Goal: Answer question/provide support: Share knowledge or assist other users

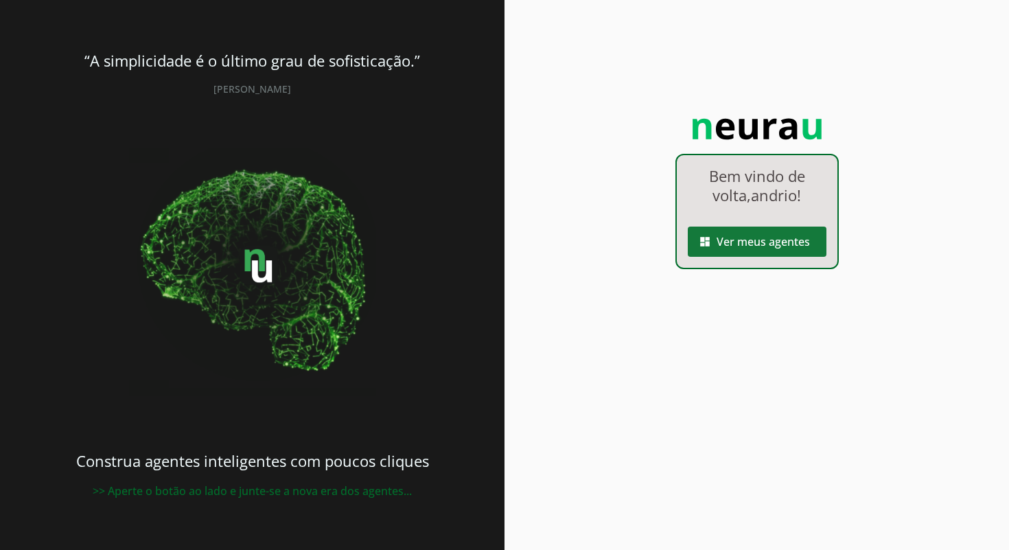
click at [783, 244] on span at bounding box center [757, 241] width 139 height 33
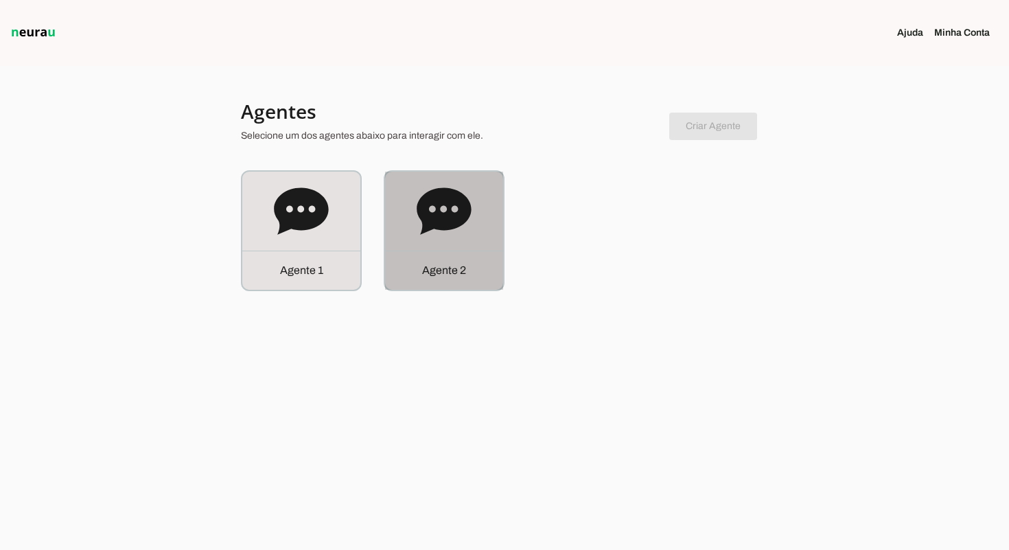
click at [441, 242] on div "Agente 2" at bounding box center [444, 231] width 118 height 118
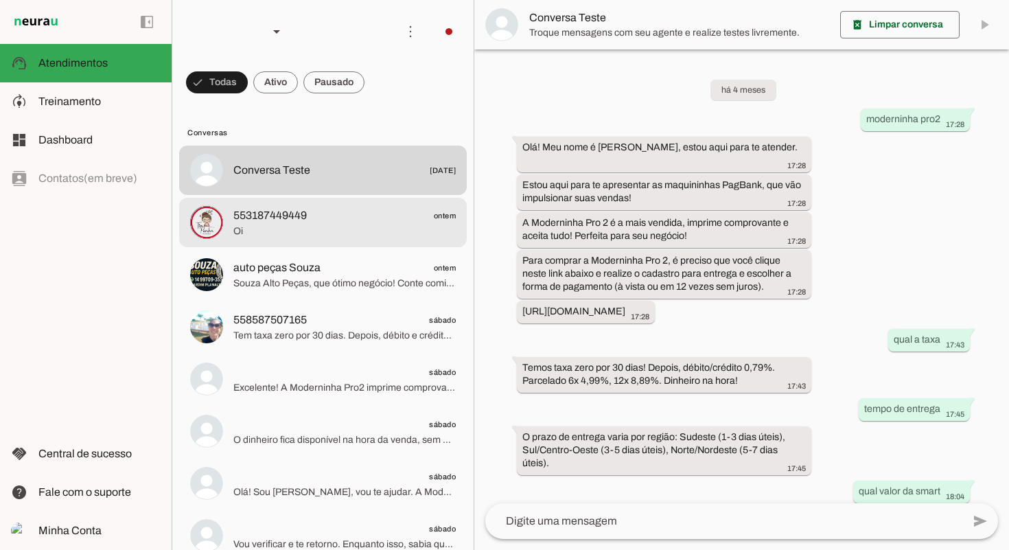
scroll to position [730, 0]
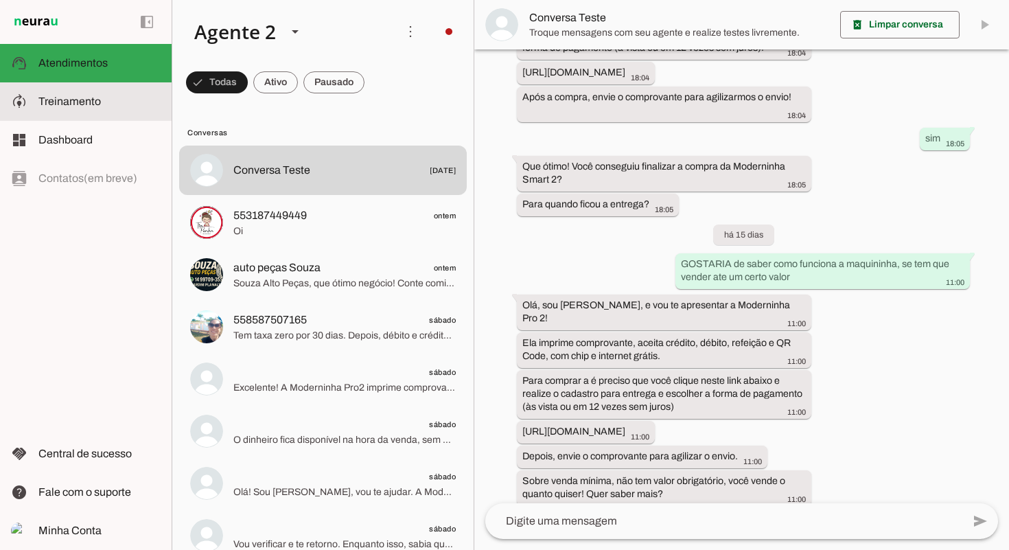
click at [115, 98] on slot at bounding box center [99, 101] width 122 height 16
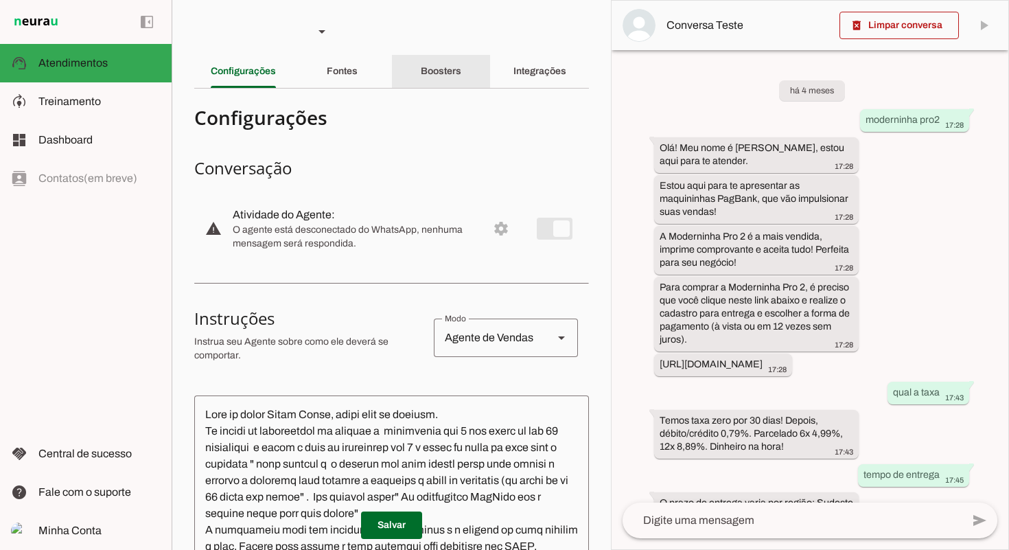
scroll to position [927, 0]
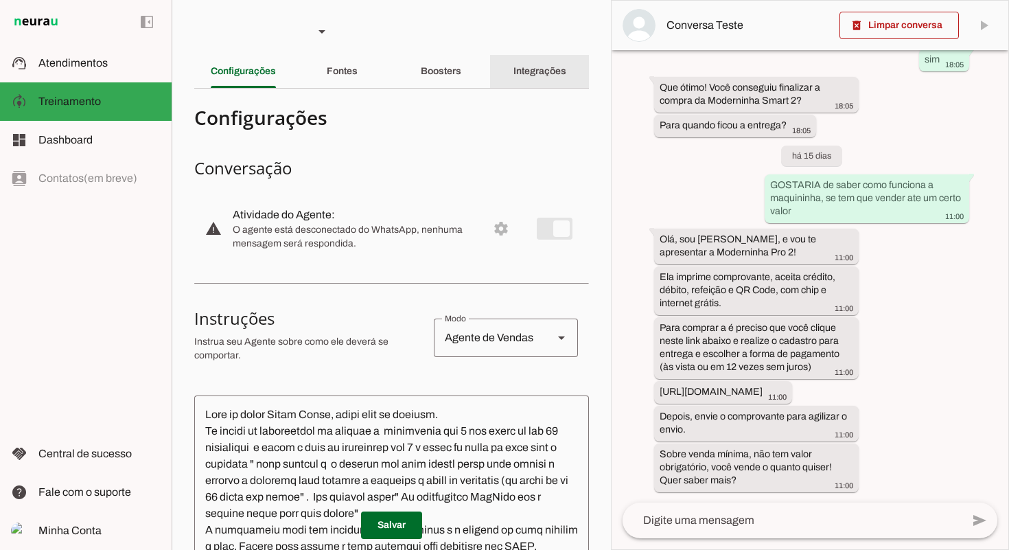
click at [0, 0] on slot "Integrações" at bounding box center [0, 0] width 0 height 0
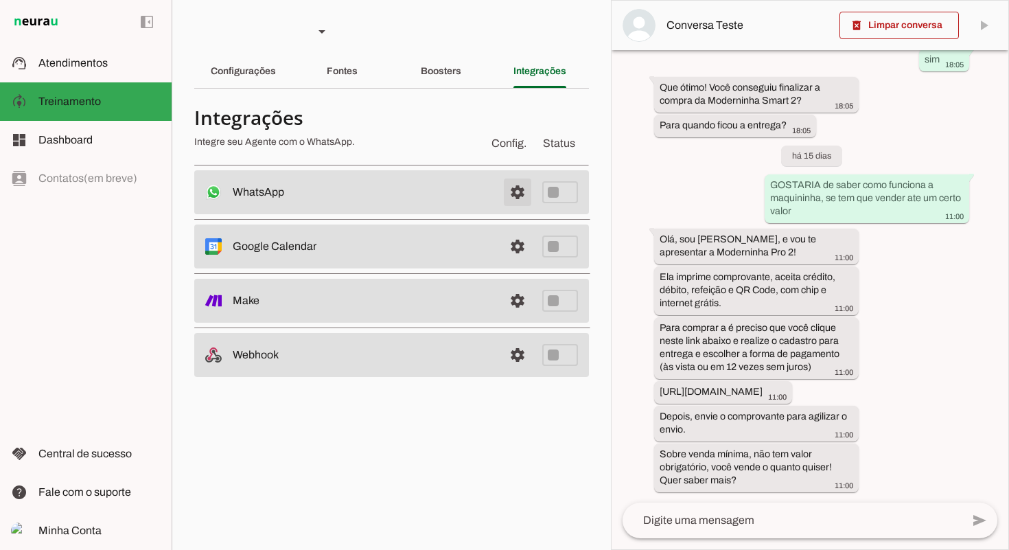
click at [512, 192] on span at bounding box center [517, 192] width 33 height 33
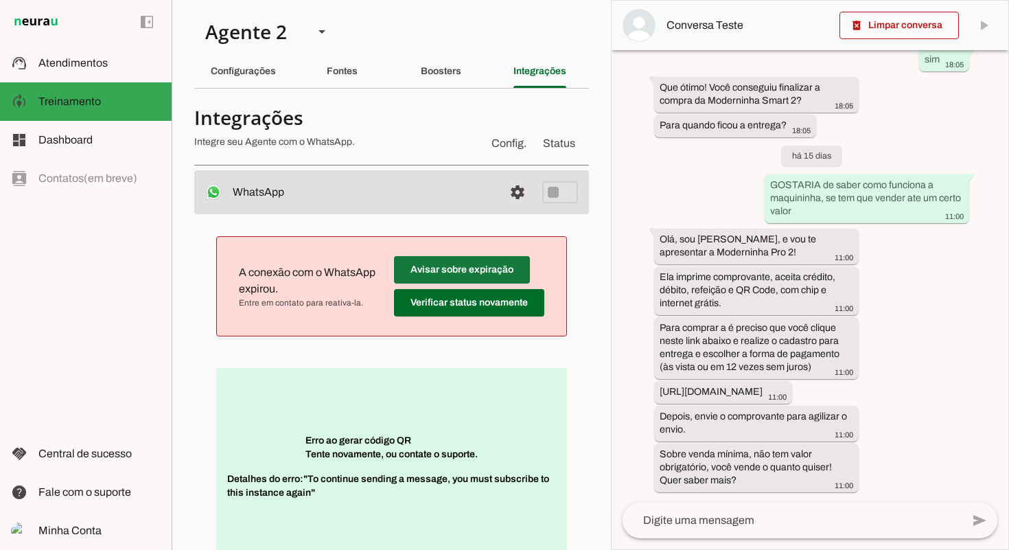
click at [497, 271] on span at bounding box center [462, 269] width 136 height 33
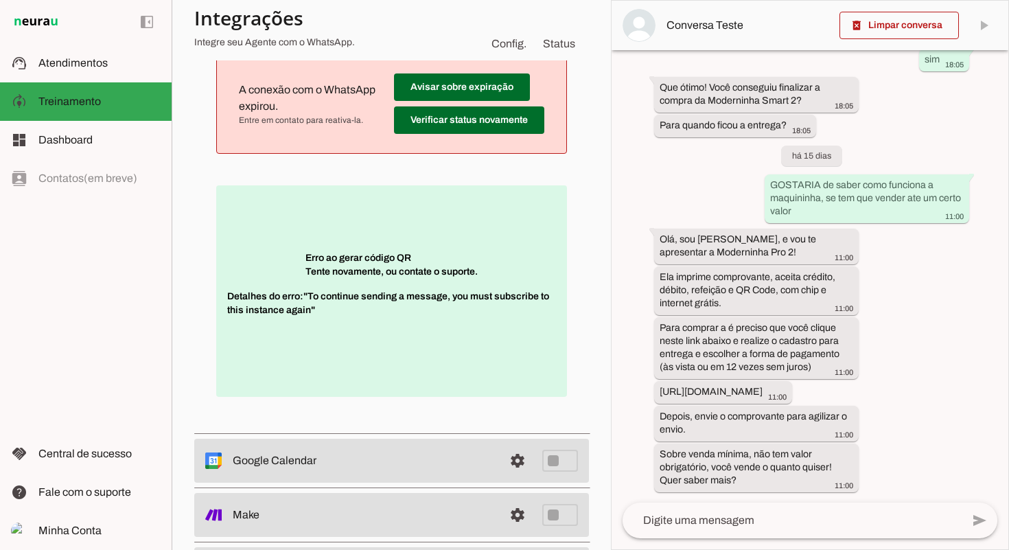
scroll to position [184, 0]
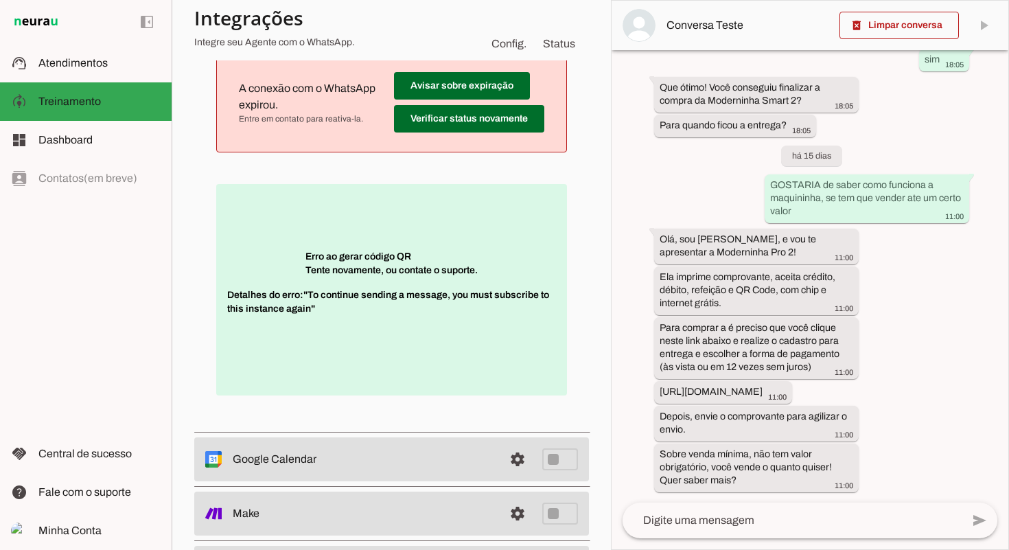
click at [402, 309] on span "Detalhes do erro: "To continue sending a message, you must subscribe to this in…" at bounding box center [391, 308] width 329 height 41
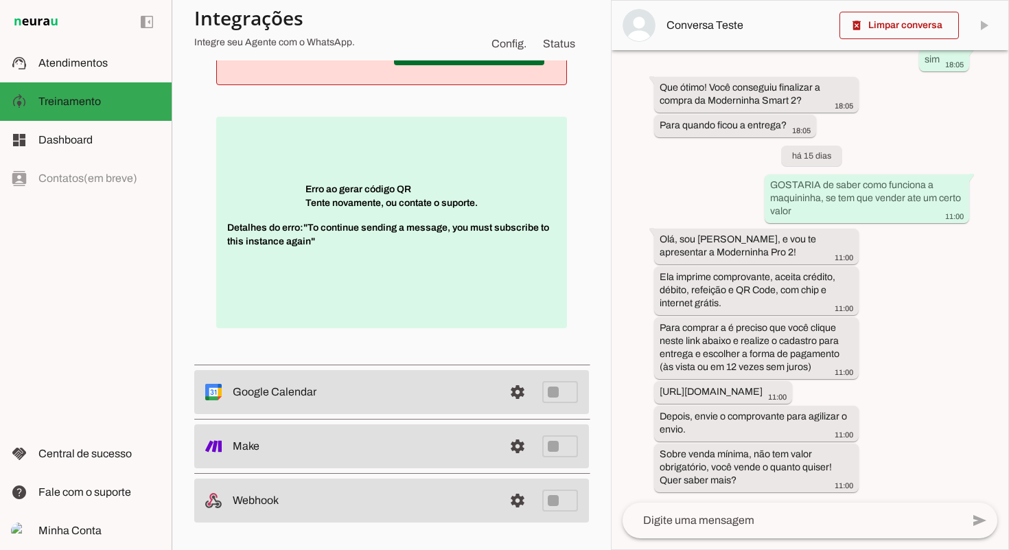
scroll to position [0, 0]
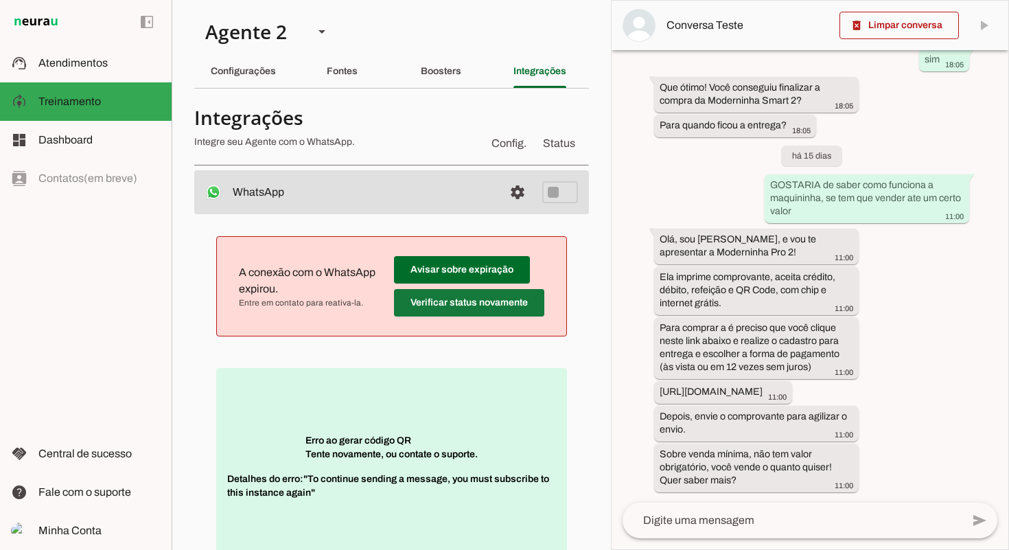
click at [500, 310] on span at bounding box center [469, 302] width 150 height 33
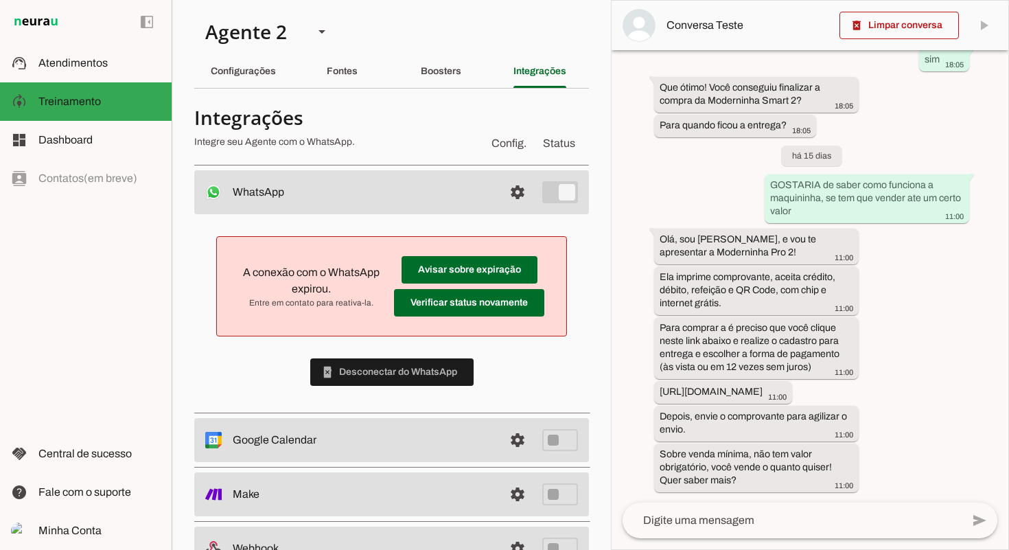
scroll to position [48, 0]
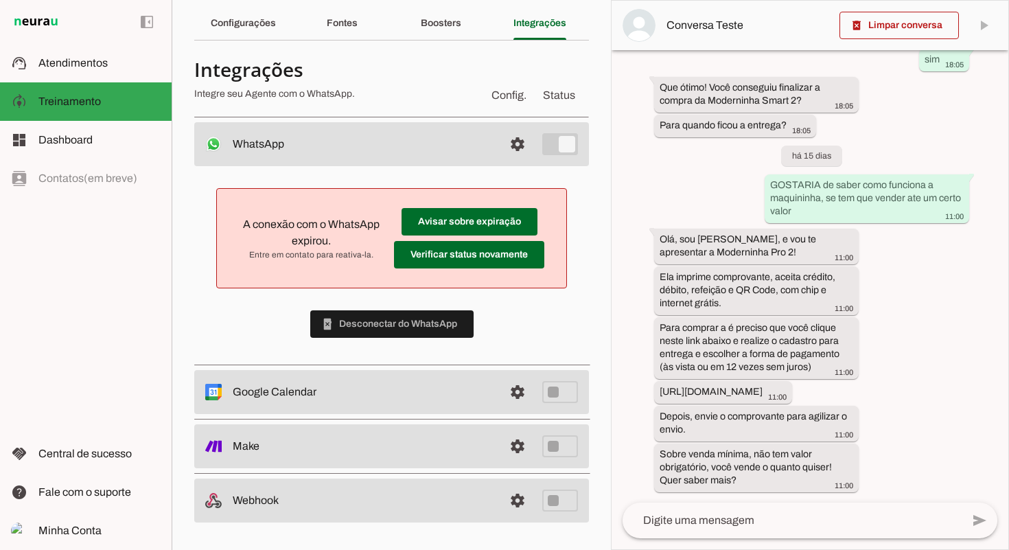
click at [523, 153] on span at bounding box center [517, 144] width 33 height 33
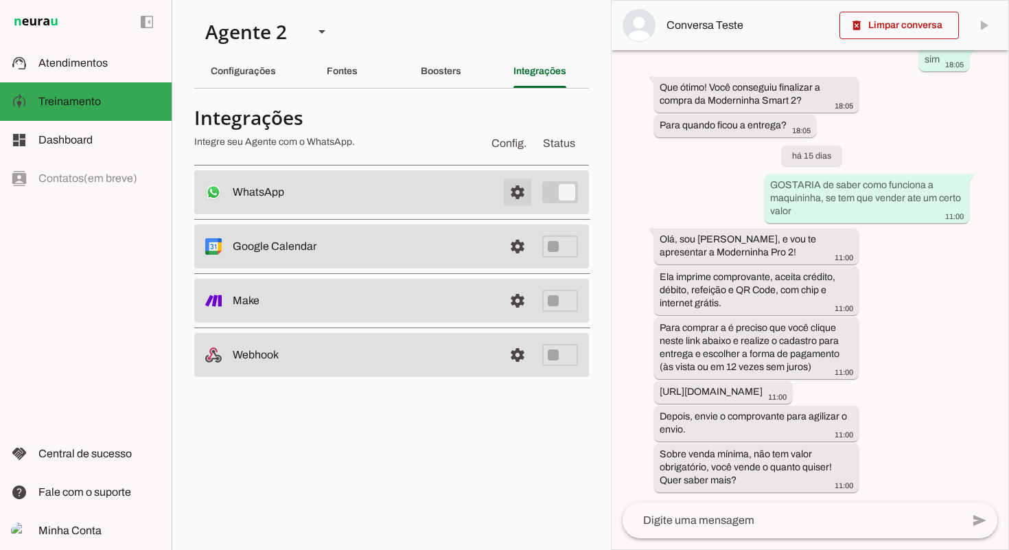
click at [507, 198] on span at bounding box center [517, 192] width 33 height 33
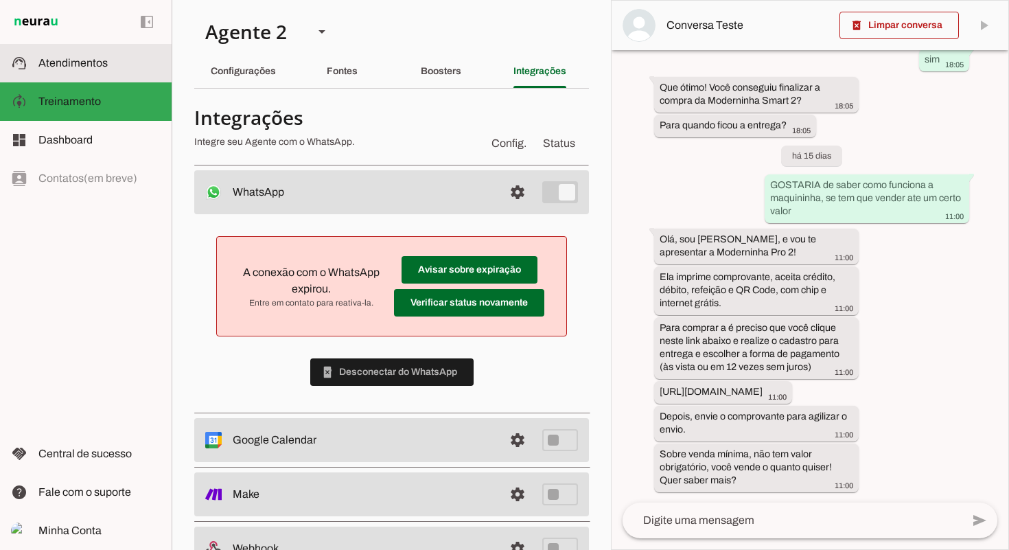
click at [104, 68] on span "Atendimentos" at bounding box center [72, 63] width 69 height 12
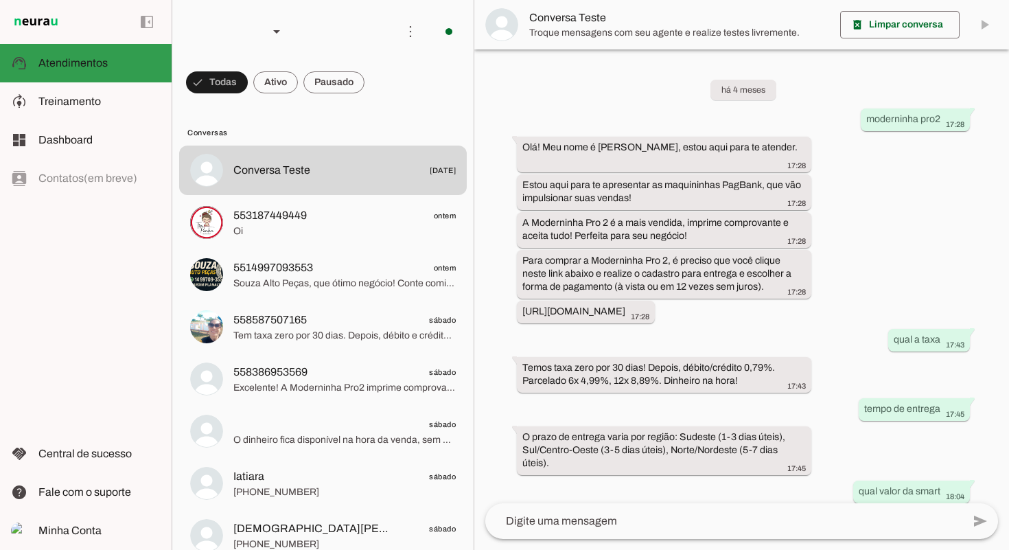
scroll to position [730, 0]
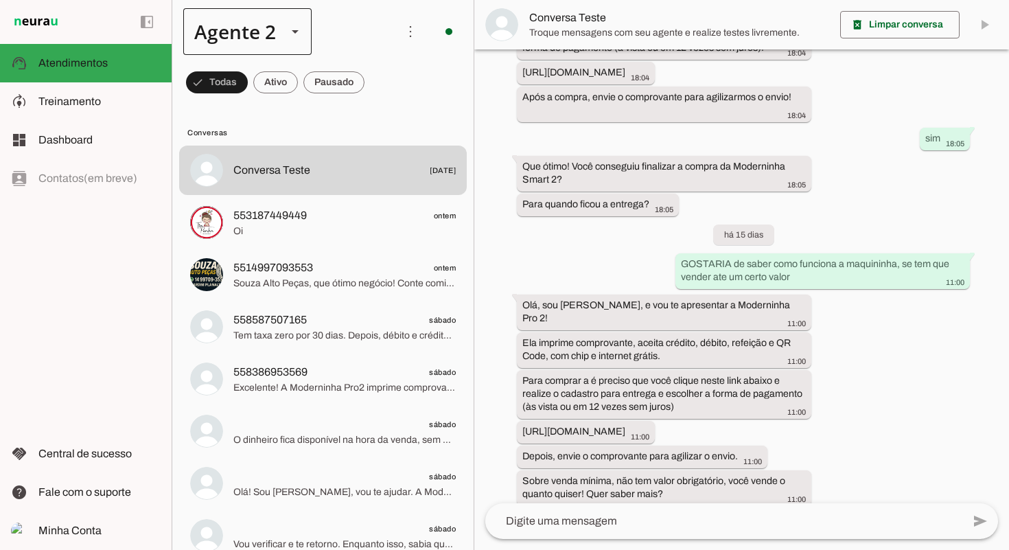
click at [284, 38] on div "Agente 2" at bounding box center [247, 31] width 128 height 47
click at [366, 89] on md-item "Agente 1" at bounding box center [430, 88] width 128 height 38
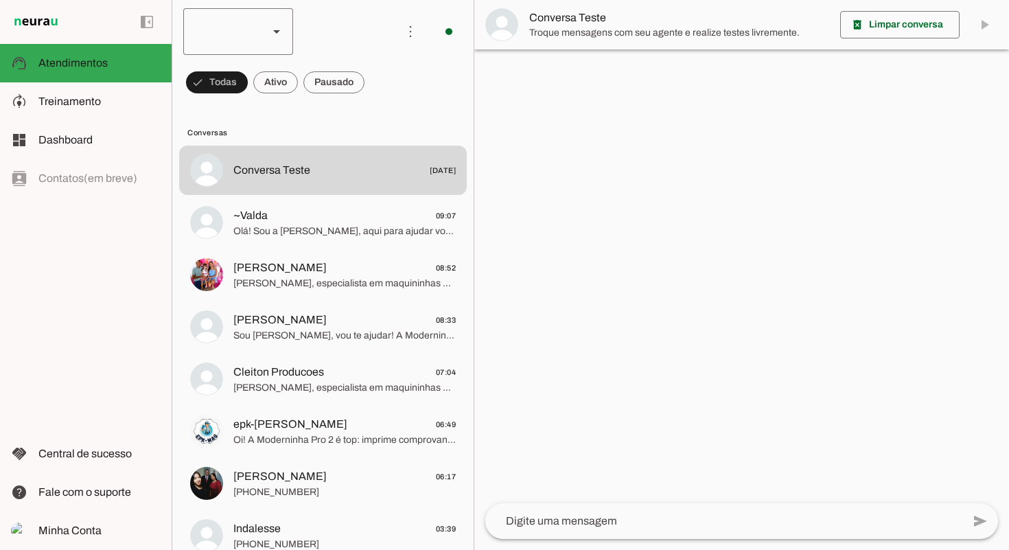
click at [275, 30] on polygon at bounding box center [276, 31] width 7 height 3
click at [377, 118] on slot at bounding box center [421, 126] width 88 height 16
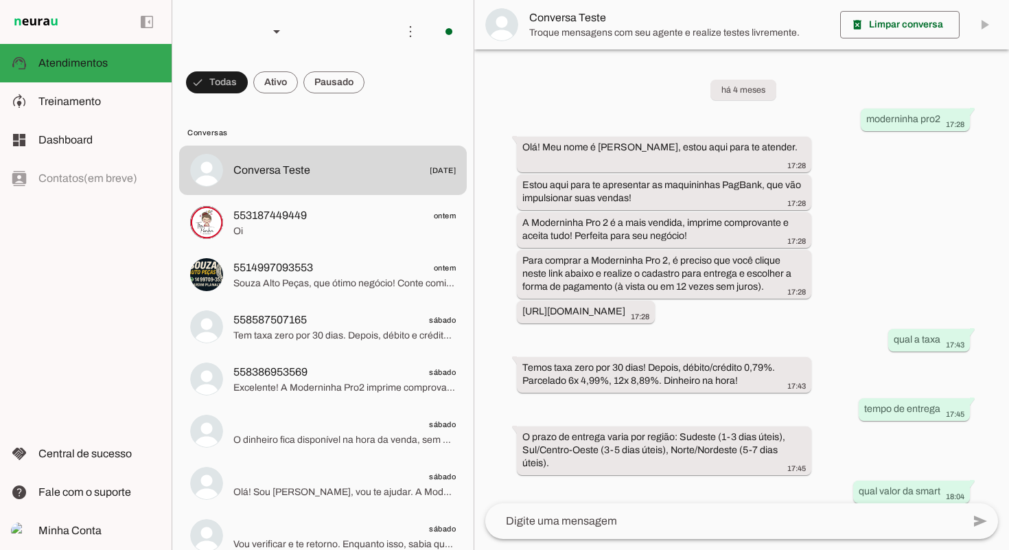
scroll to position [730, 0]
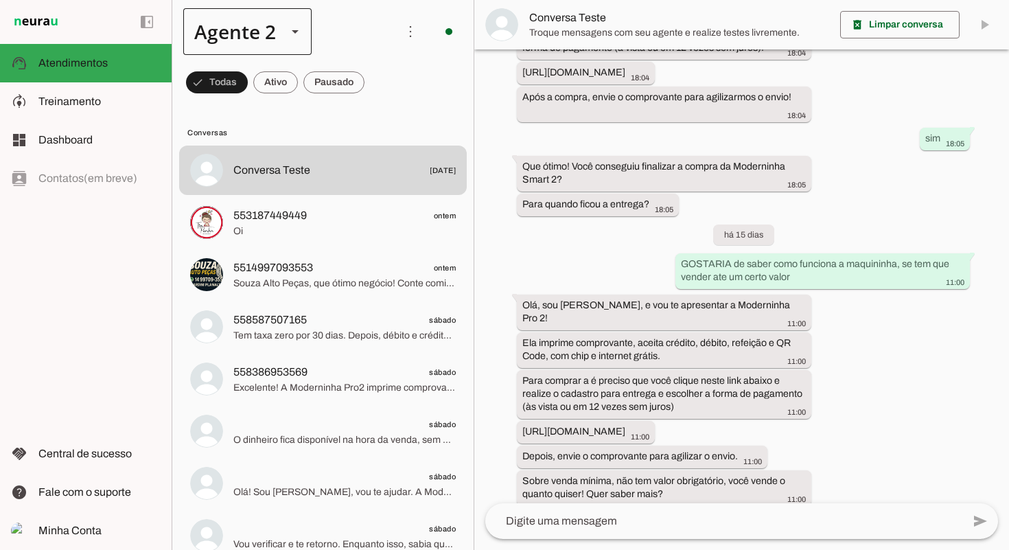
click at [283, 30] on div "Agente 2" at bounding box center [247, 31] width 128 height 47
click at [449, 56] on md-item "more_vert circle Ações do Agente Agente ligado e respondendo automaticamente O …" at bounding box center [322, 31] width 301 height 63
drag, startPoint x: 431, startPoint y: 84, endPoint x: 399, endPoint y: 305, distance: 223.2
click at [431, 84] on md-chip-set at bounding box center [322, 82] width 301 height 38
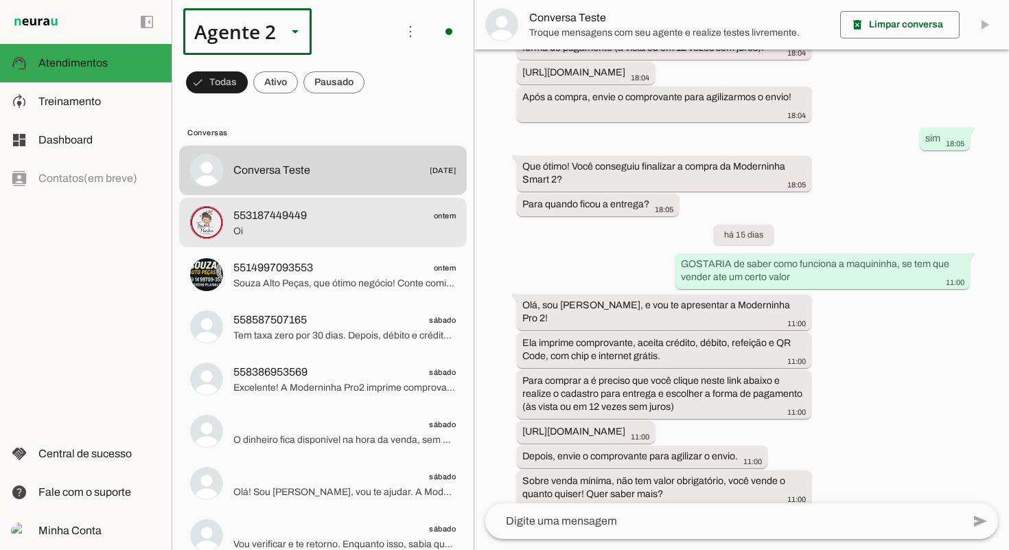
click at [428, 217] on span "553187449449 ontem" at bounding box center [344, 215] width 222 height 17
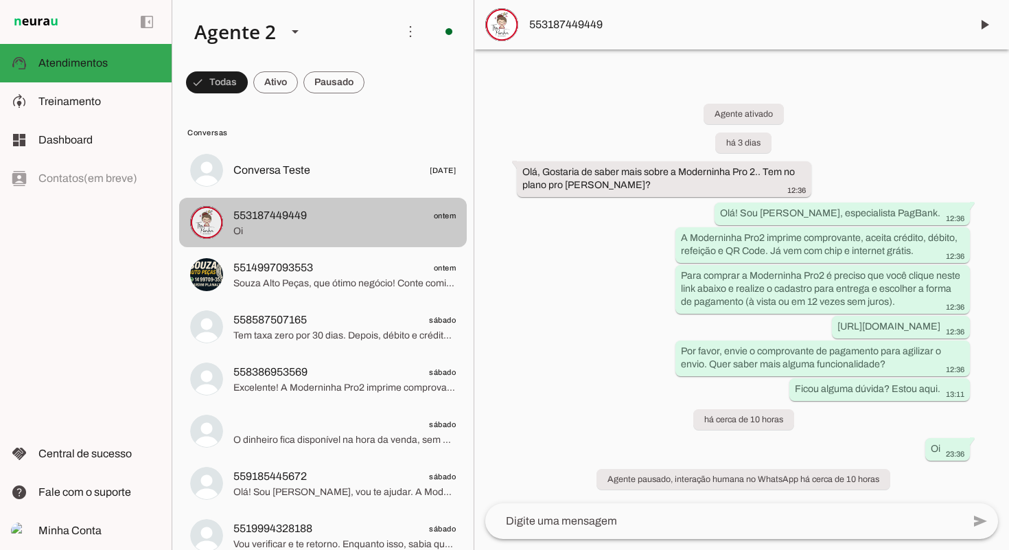
click at [347, 229] on span "Oi" at bounding box center [344, 231] width 222 height 14
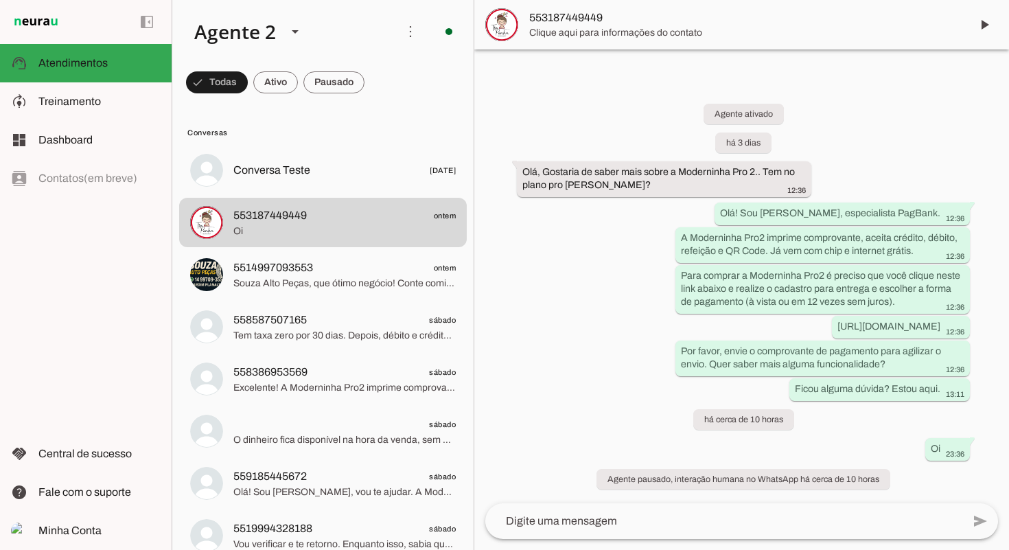
click at [771, 522] on textarea at bounding box center [723, 521] width 477 height 16
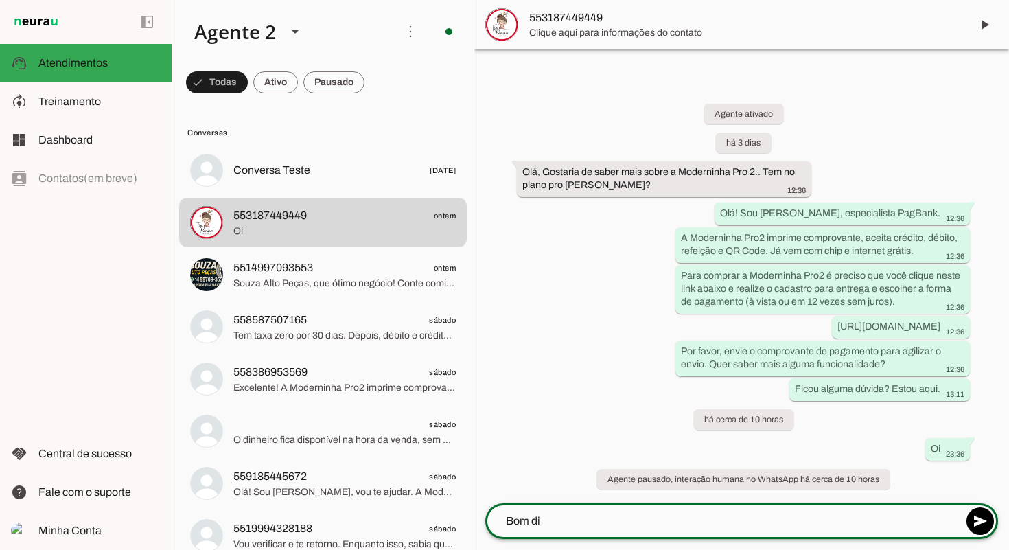
type textarea "Bom dia"
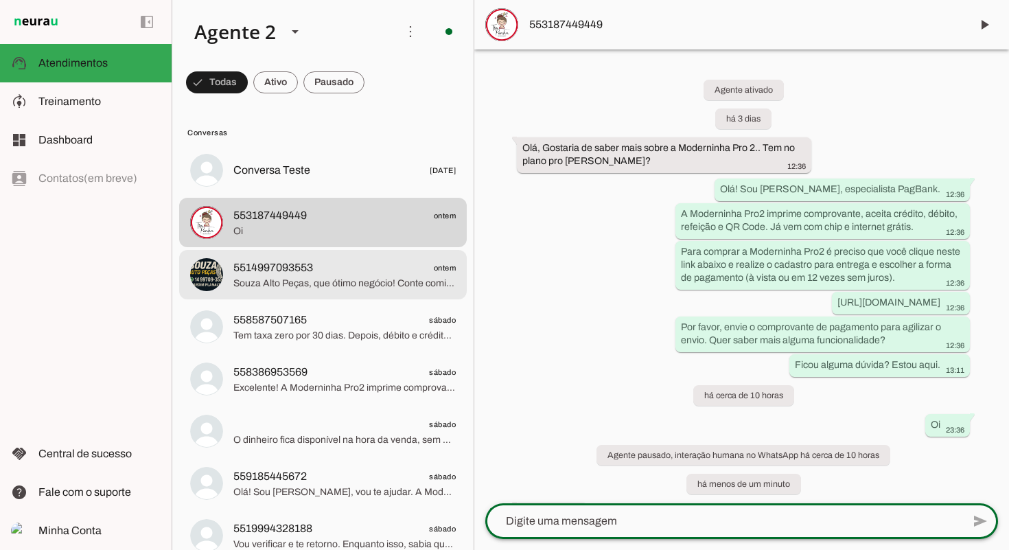
click at [321, 268] on span "5514997093553 ontem" at bounding box center [344, 267] width 222 height 17
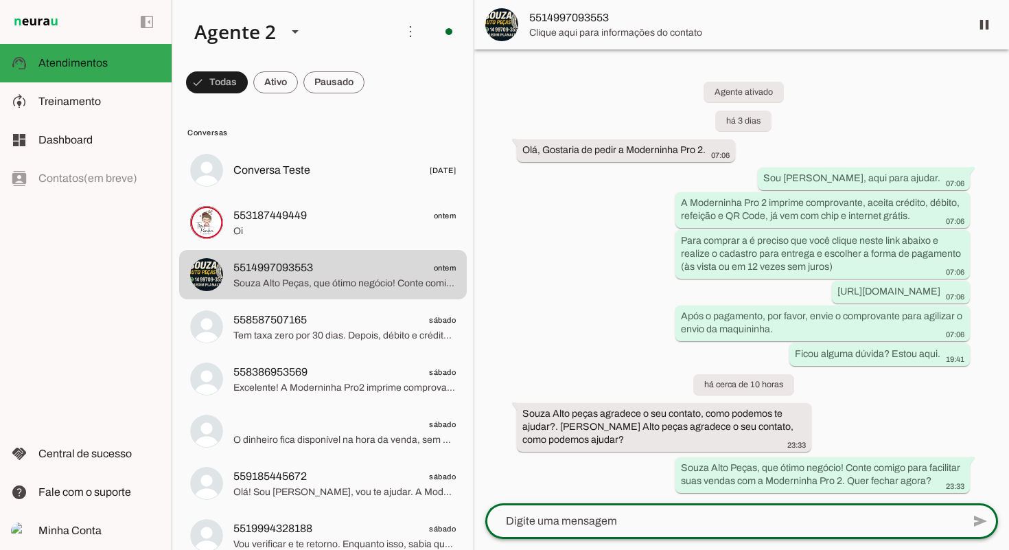
click at [682, 512] on div at bounding box center [723, 521] width 477 height 36
type textarea "[PERSON_NAME]"
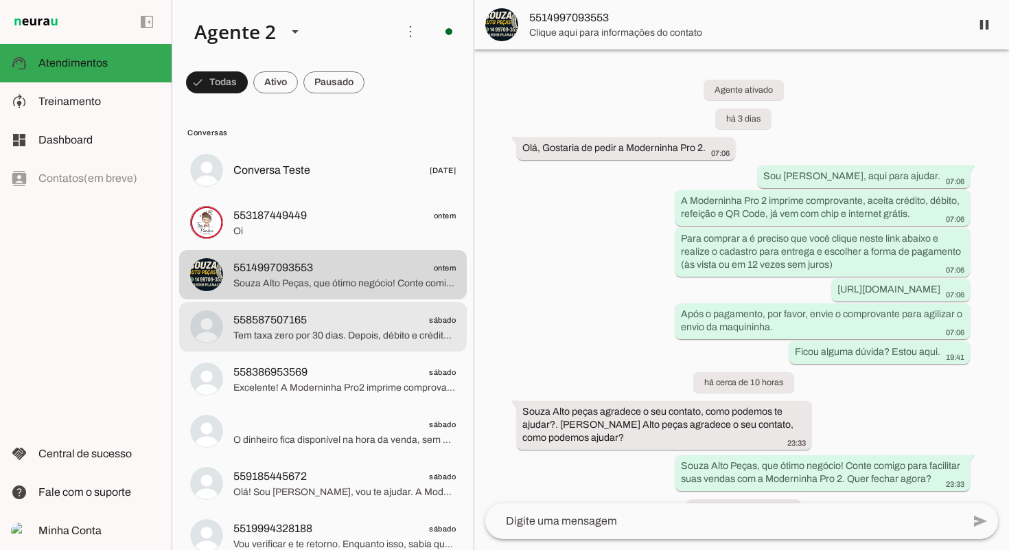
click at [388, 336] on span "Tem taxa zero por 30 dias. Depois, débito e crédito à vista 0,79%, parcelado 6x…" at bounding box center [344, 336] width 222 height 14
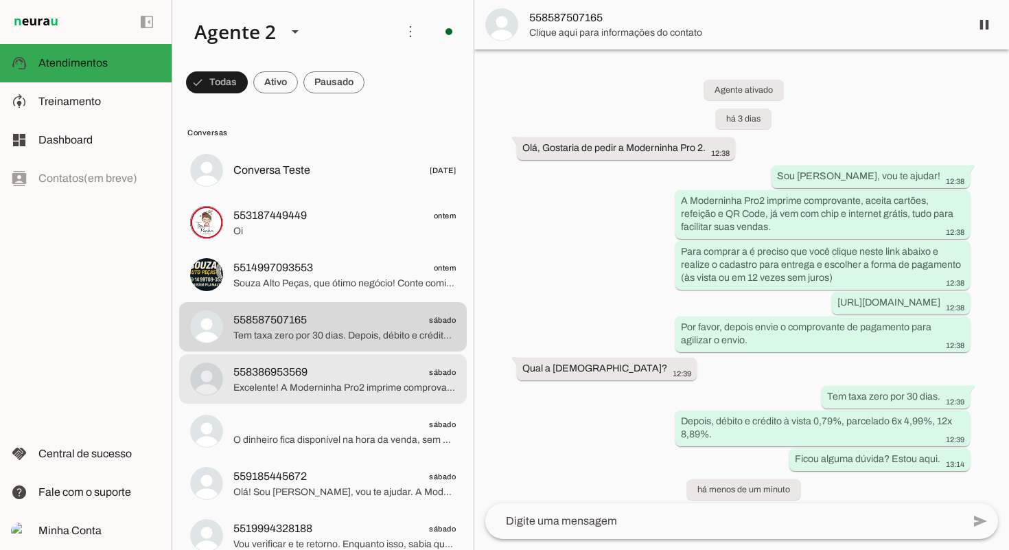
click at [349, 366] on span "558386953569 sábado" at bounding box center [344, 372] width 222 height 17
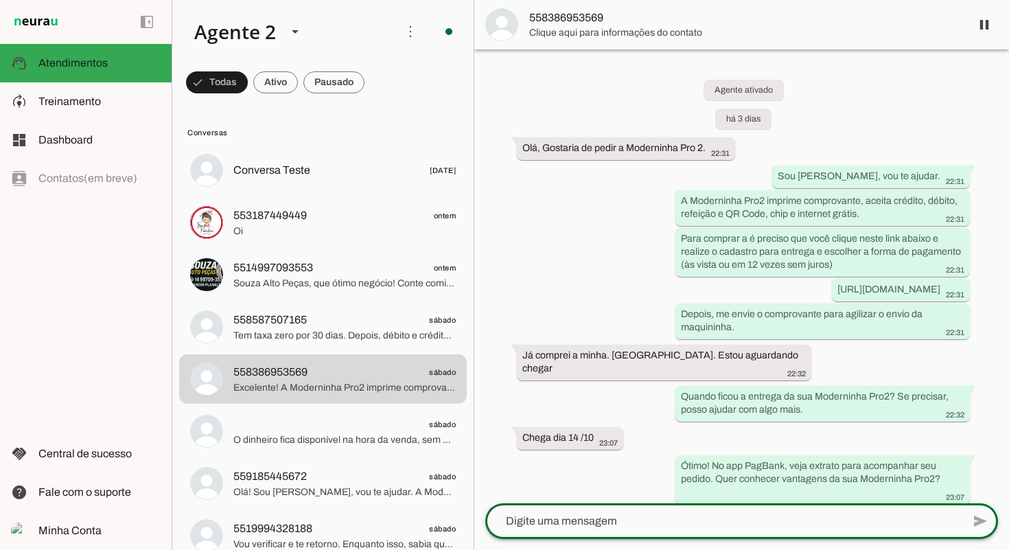
click at [664, 524] on textarea at bounding box center [723, 521] width 477 height 16
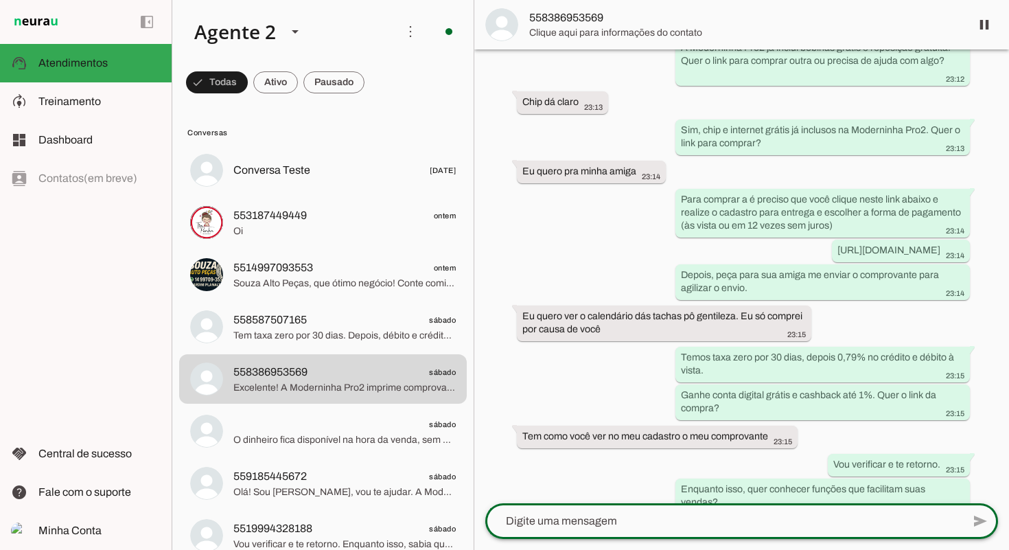
scroll to position [981, 0]
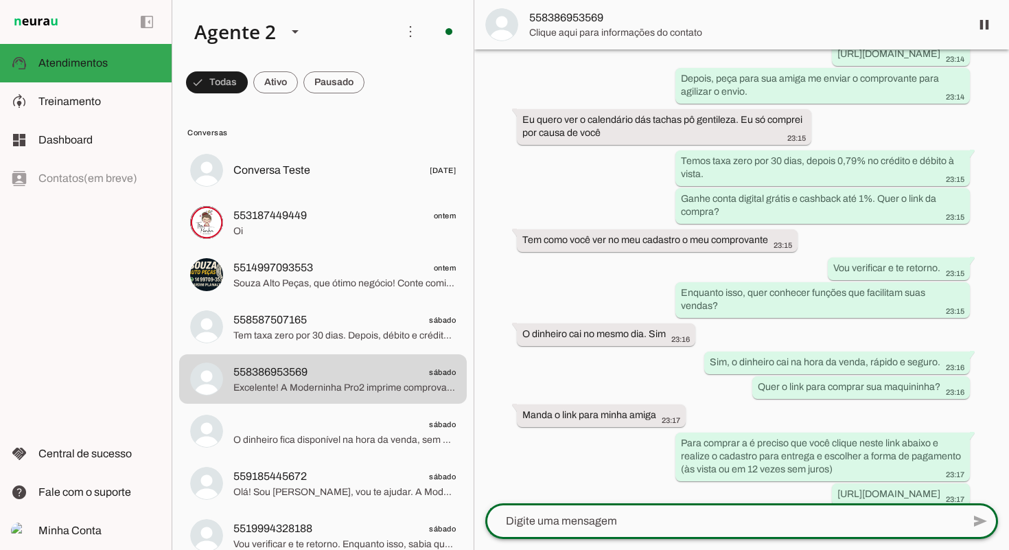
click at [734, 527] on textarea at bounding box center [723, 521] width 477 height 16
type textarea "bom dia"
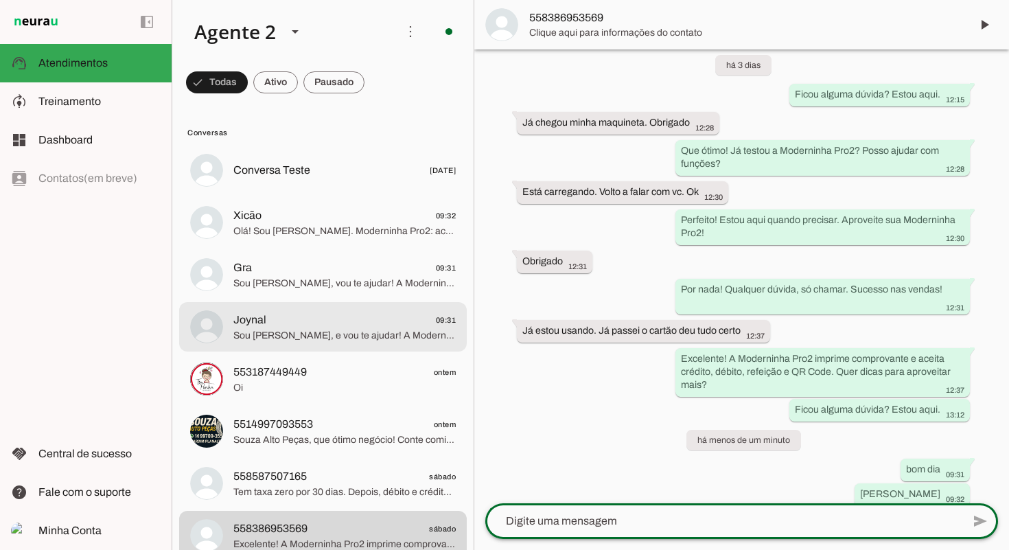
scroll to position [1999, 0]
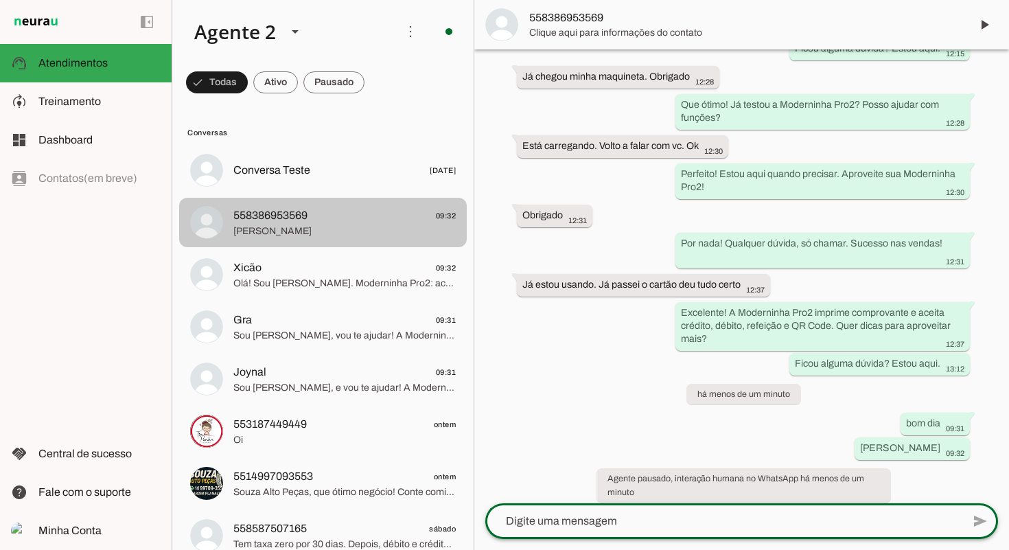
click at [342, 233] on span "[PERSON_NAME]" at bounding box center [344, 231] width 222 height 14
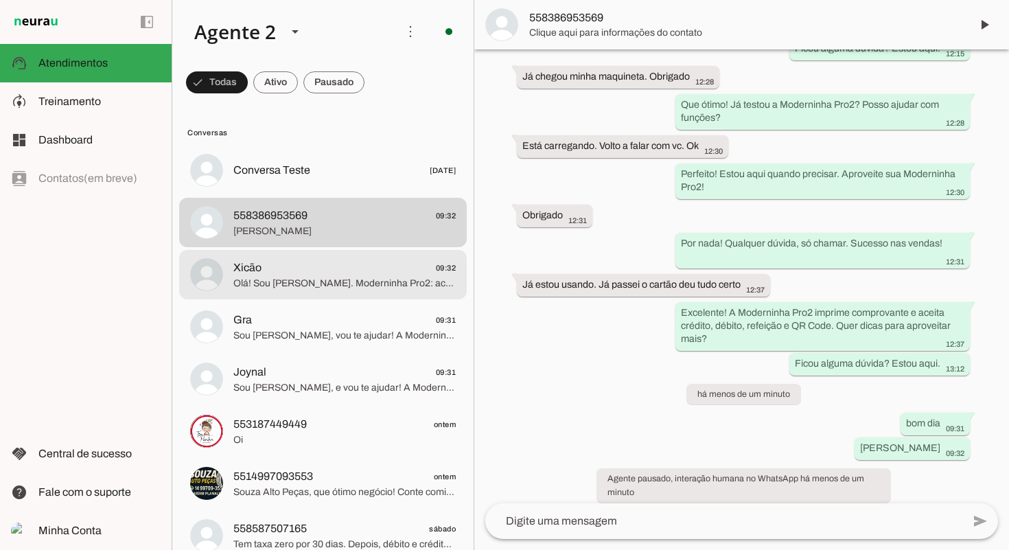
click at [326, 277] on span "Olá! Sou [PERSON_NAME]. Moderninha Pro2: aceita cartões, vale refeição, imprime…" at bounding box center [344, 284] width 222 height 14
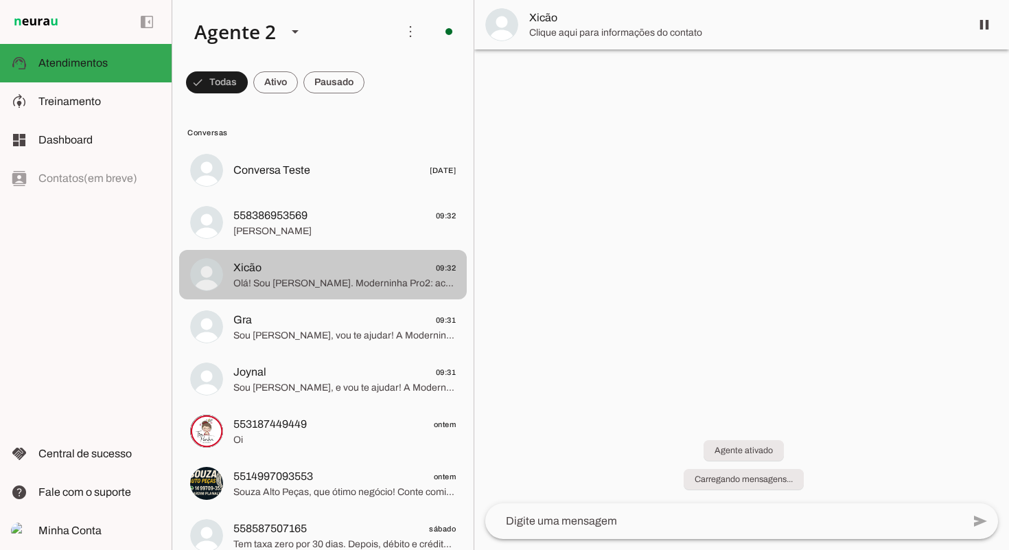
scroll to position [304, 0]
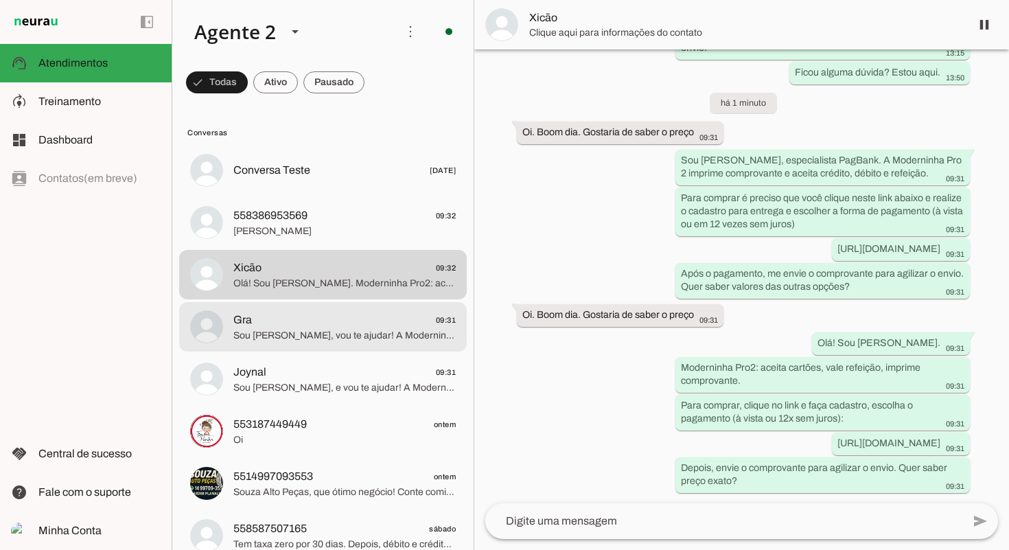
click at [318, 321] on span "Gra 09:31" at bounding box center [344, 320] width 222 height 17
